Goal: Task Accomplishment & Management: Manage account settings

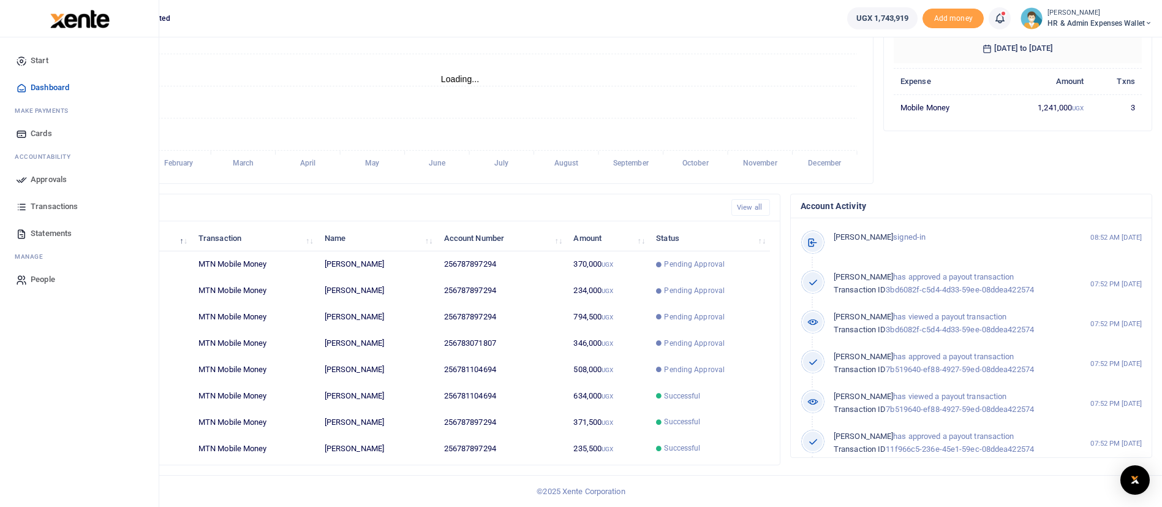
scroll to position [158, 235]
click at [55, 199] on link "Transactions" at bounding box center [79, 206] width 139 height 27
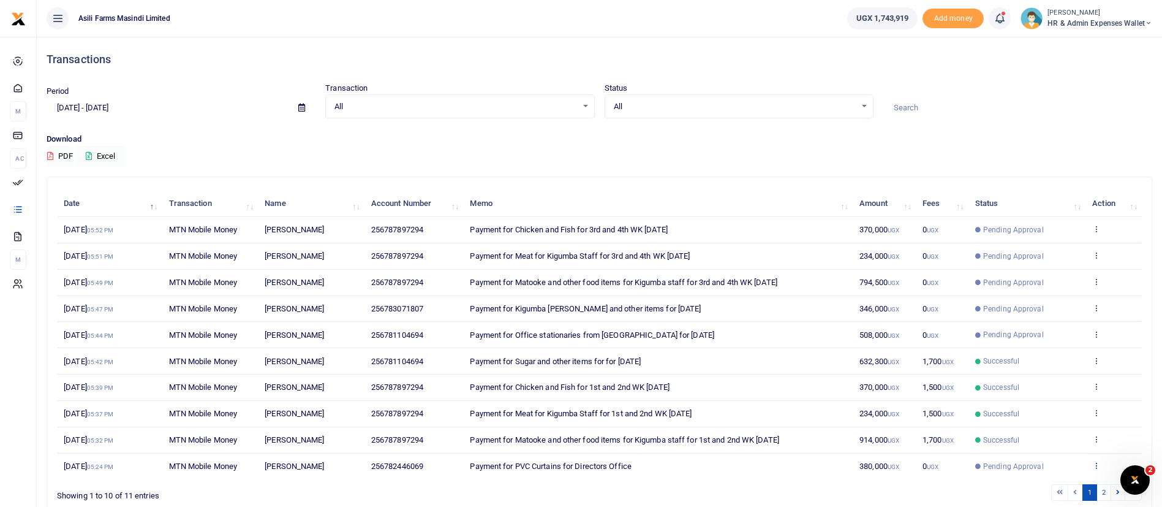
click at [1097, 466] on icon at bounding box center [1096, 465] width 8 height 9
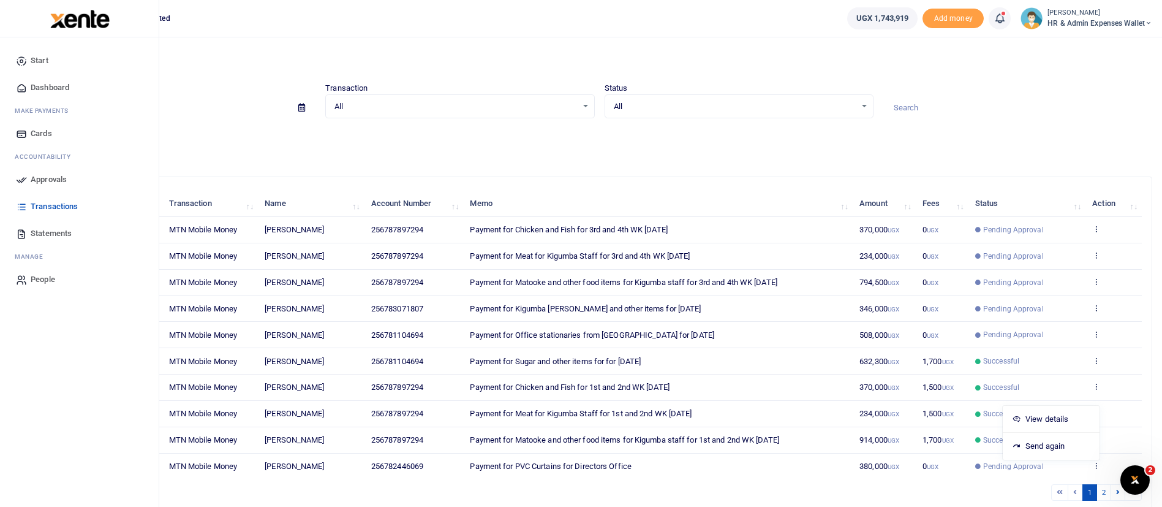
click at [55, 173] on span "Approvals" at bounding box center [49, 179] width 36 height 12
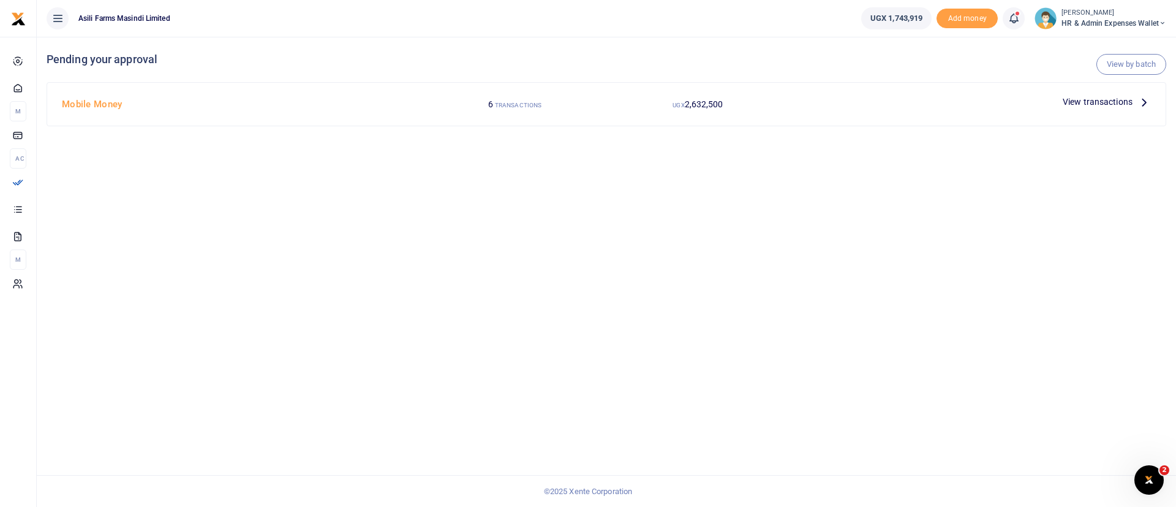
click at [1096, 104] on span "View transactions" at bounding box center [1098, 101] width 70 height 13
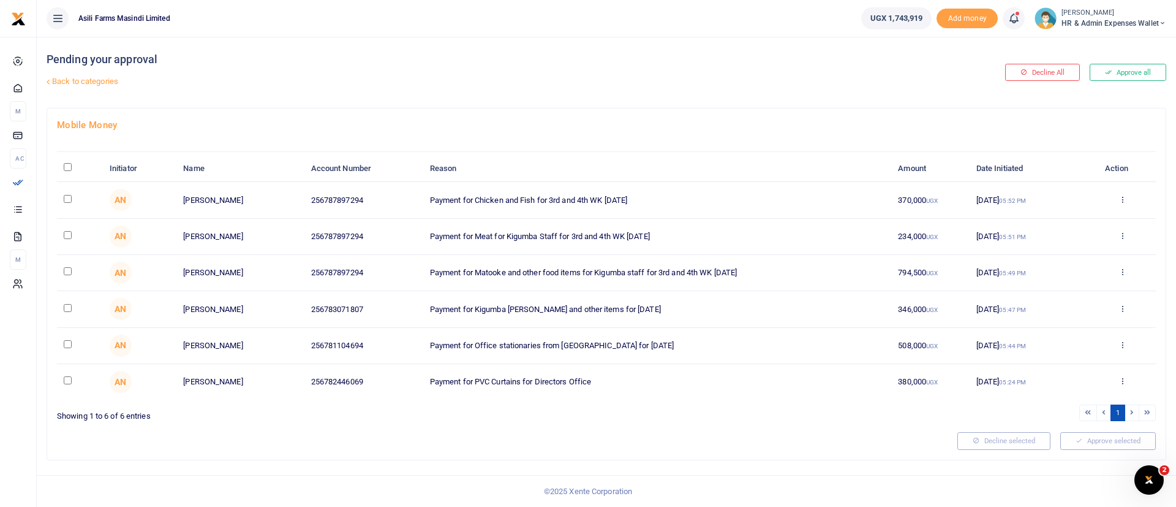
click at [64, 383] on input "checkbox" at bounding box center [68, 380] width 8 height 8
checkbox input "true"
click at [67, 347] on input "checkbox" at bounding box center [68, 344] width 8 height 8
checkbox input "true"
click at [64, 306] on input "checkbox" at bounding box center [68, 308] width 8 height 8
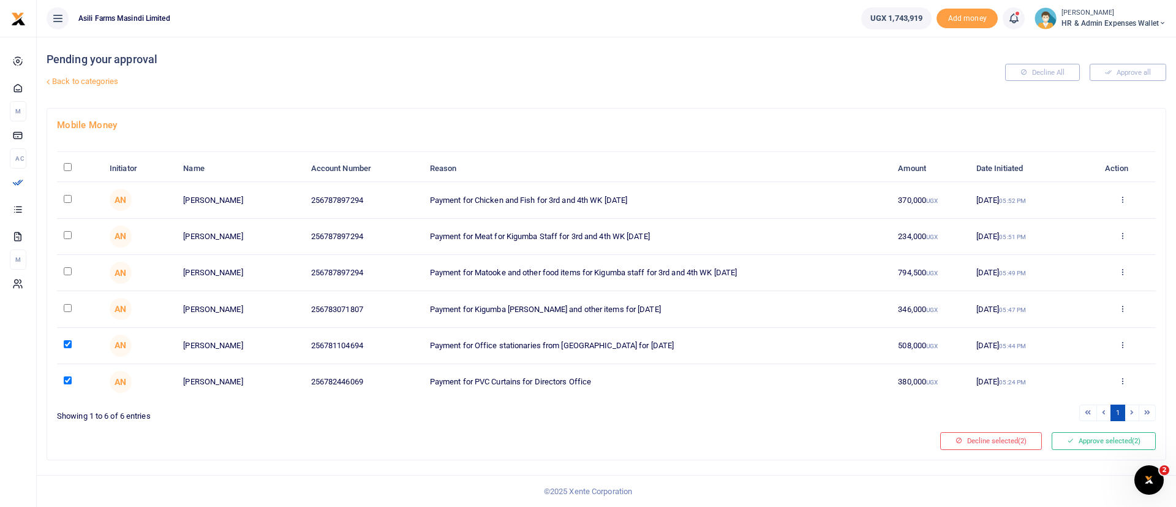
checkbox input "true"
click at [1120, 309] on icon at bounding box center [1123, 308] width 8 height 9
click at [1080, 381] on link "Details" at bounding box center [1077, 382] width 97 height 17
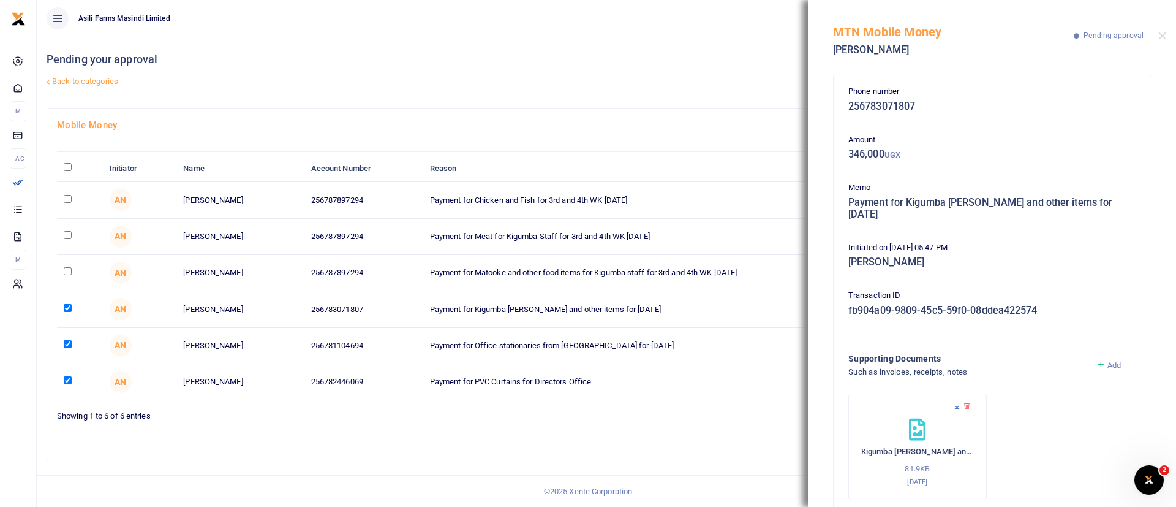
click at [958, 402] on icon at bounding box center [957, 406] width 8 height 8
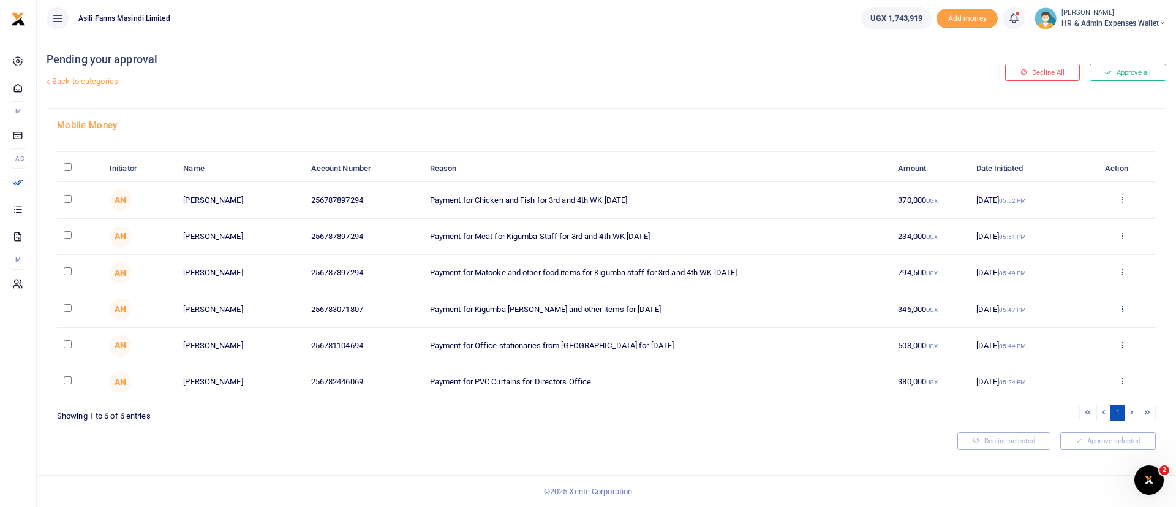
click at [1122, 309] on icon at bounding box center [1123, 308] width 8 height 9
click at [1092, 379] on link "Details" at bounding box center [1077, 382] width 97 height 17
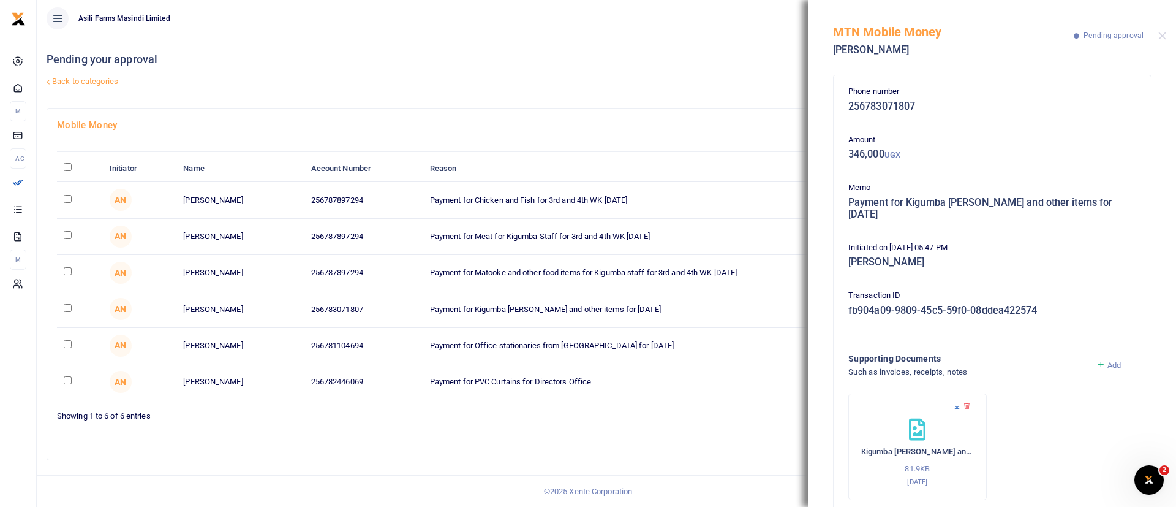
click at [956, 402] on icon at bounding box center [957, 406] width 8 height 8
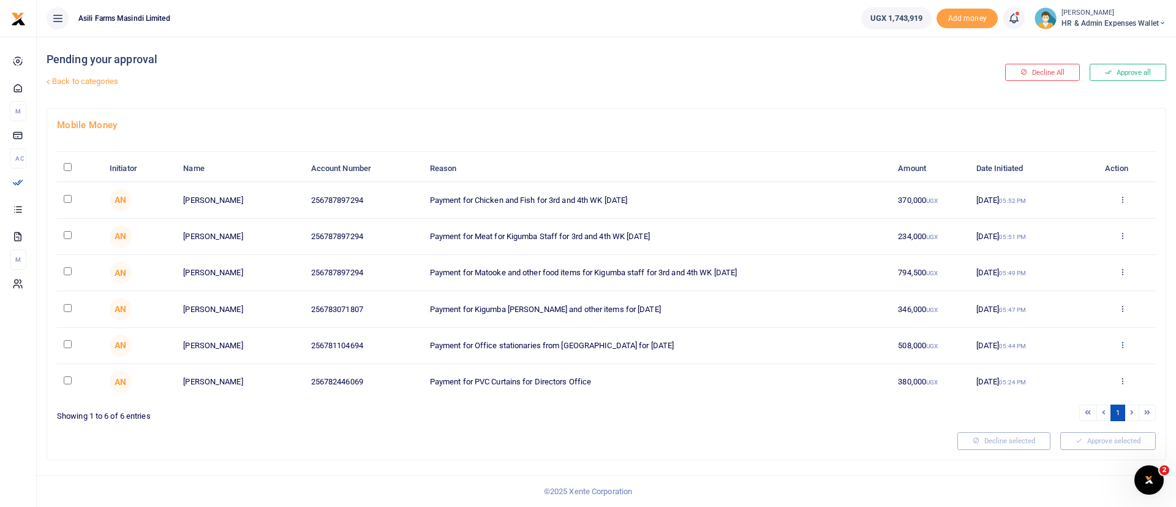
click at [1123, 346] on icon at bounding box center [1123, 344] width 8 height 9
click at [1094, 414] on link "Details" at bounding box center [1077, 419] width 97 height 17
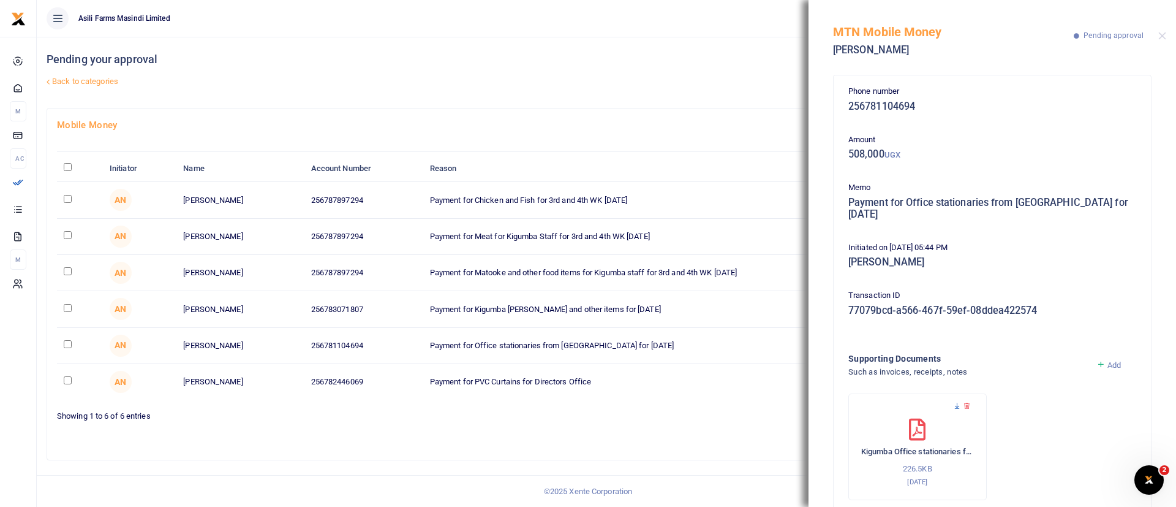
click at [958, 402] on icon at bounding box center [957, 406] width 8 height 8
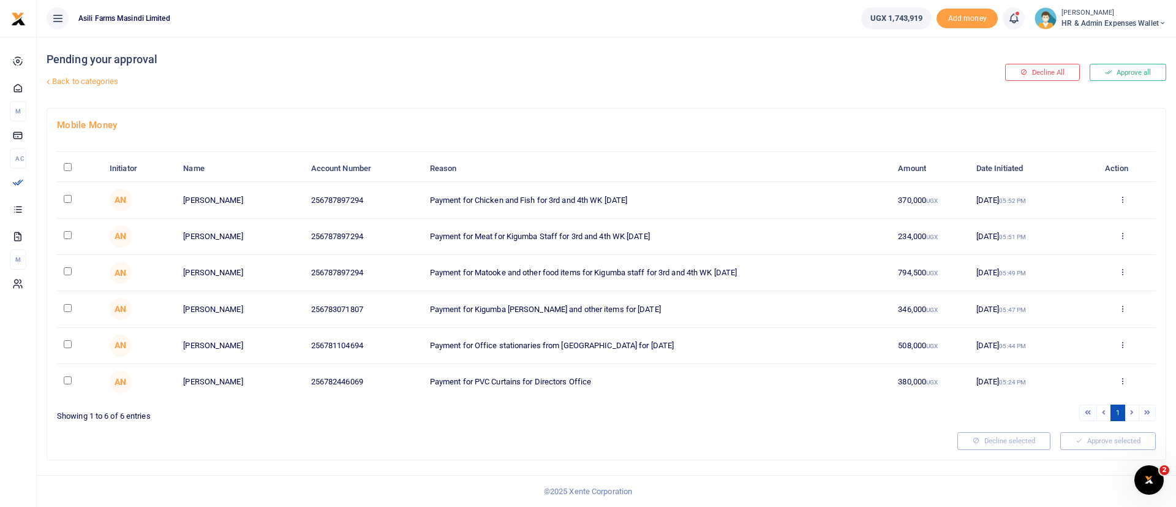
click at [72, 309] on input "checkbox" at bounding box center [68, 308] width 8 height 8
checkbox input "true"
click at [69, 346] on input "checkbox" at bounding box center [68, 344] width 8 height 8
checkbox input "true"
click at [72, 386] on td at bounding box center [80, 382] width 46 height 36
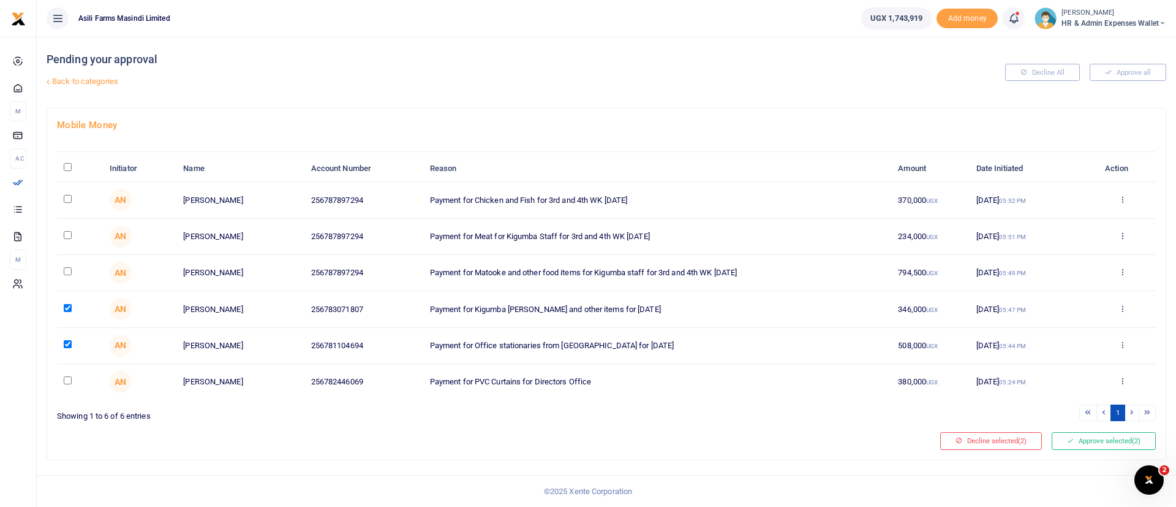
click at [70, 384] on input "checkbox" at bounding box center [68, 380] width 8 height 8
checkbox input "true"
click at [1106, 434] on button "Approve selected (3)" at bounding box center [1104, 440] width 104 height 17
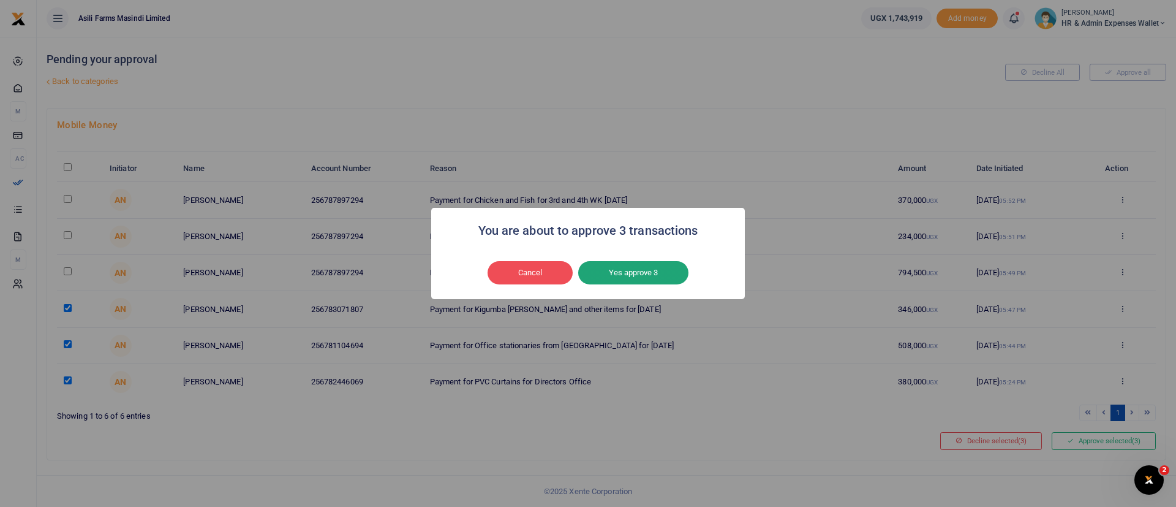
click at [626, 269] on button "Yes approve 3" at bounding box center [633, 272] width 110 height 23
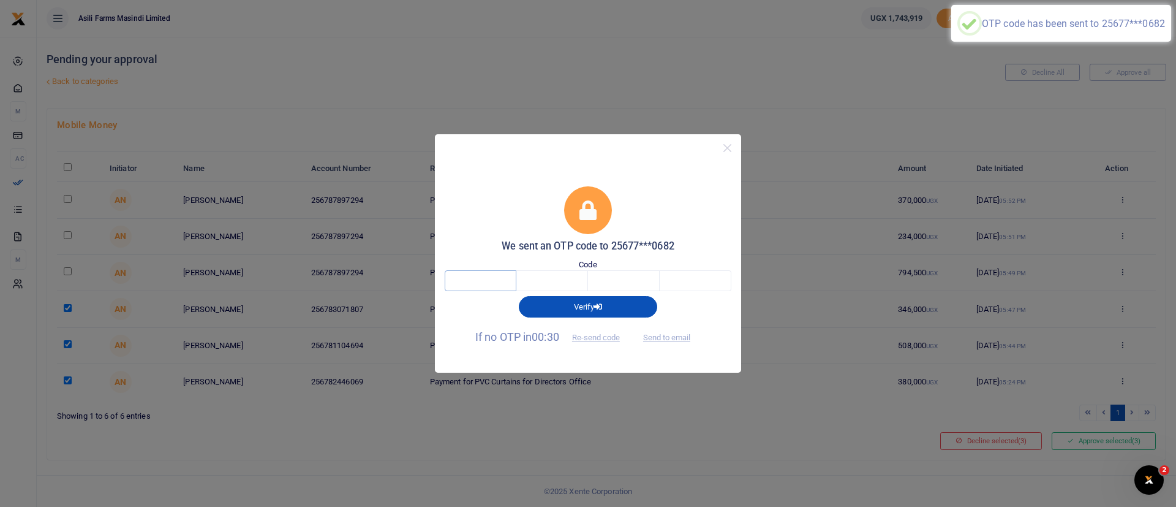
click at [474, 278] on input "text" at bounding box center [481, 280] width 72 height 21
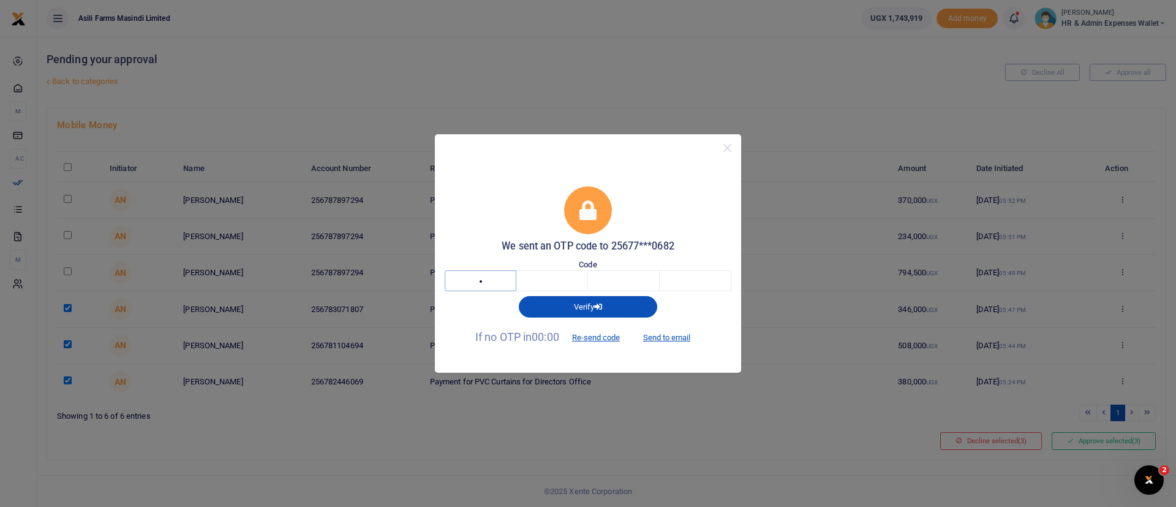
type input "8"
type input "2"
type input "4"
type input "9"
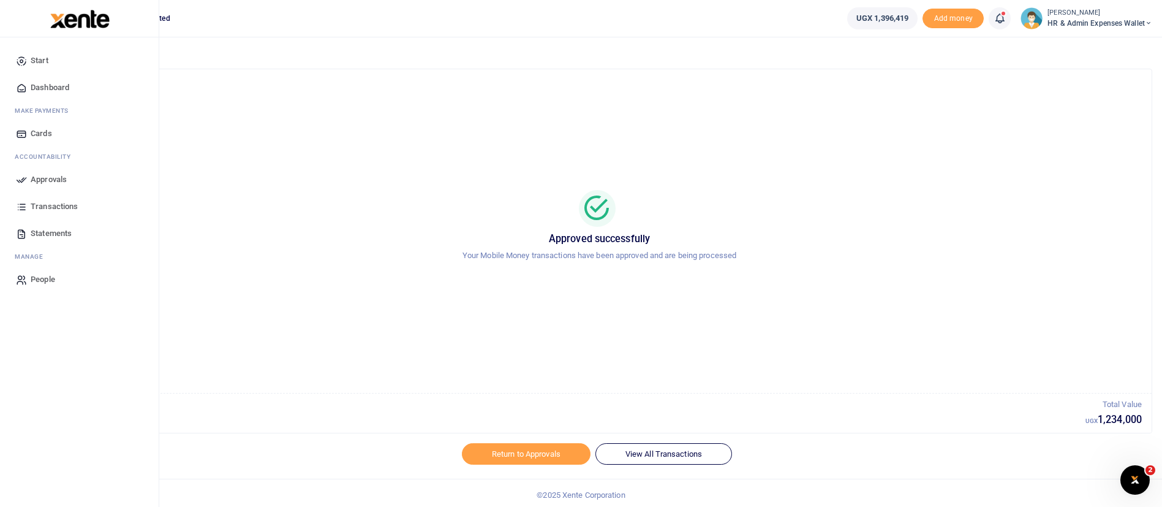
click at [89, 14] on img at bounding box center [79, 19] width 59 height 18
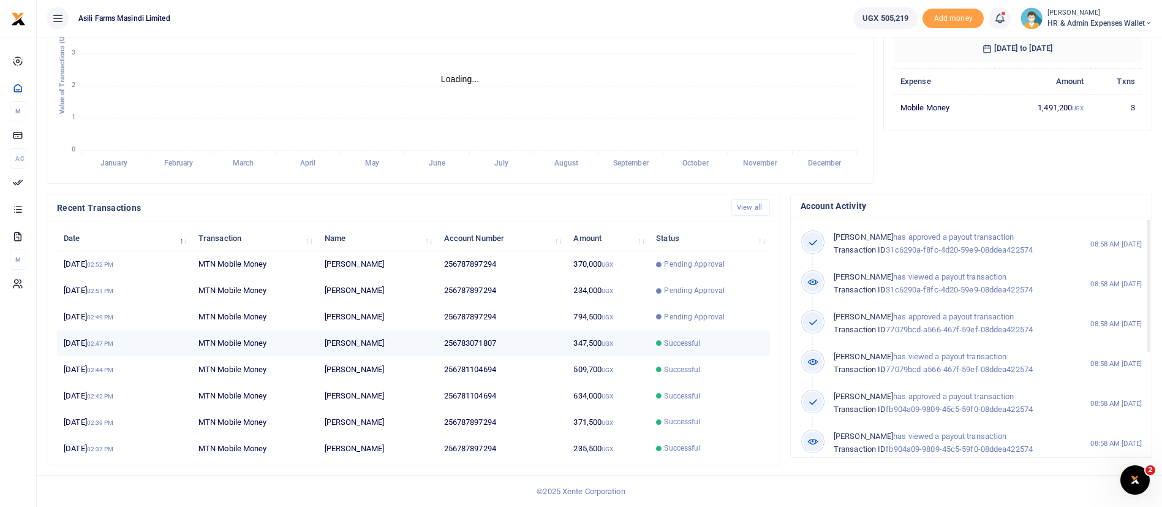
scroll to position [15, 15]
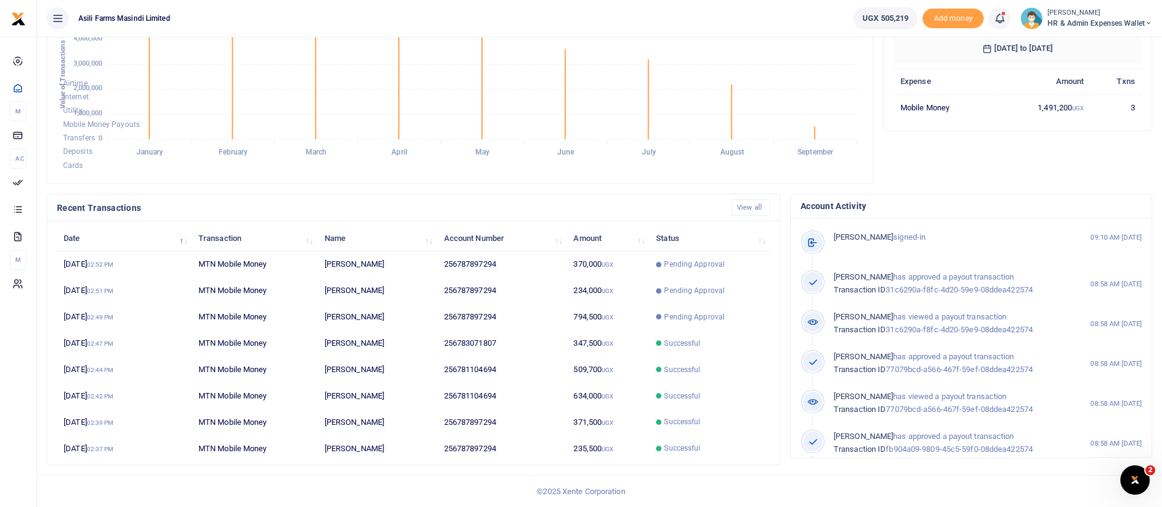
scroll to position [15, 15]
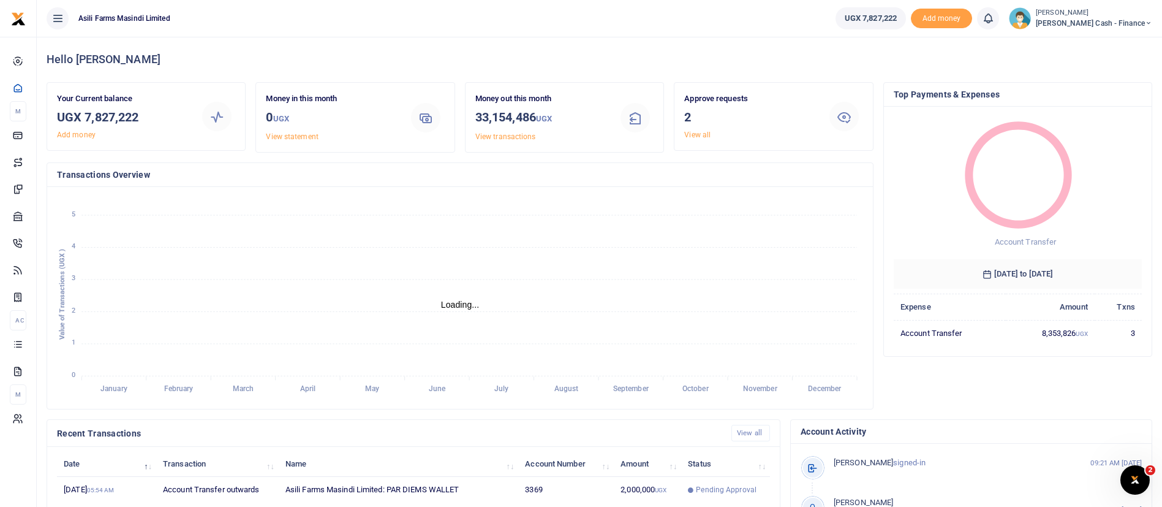
scroll to position [225, 0]
